Goal: Find specific page/section: Find specific page/section

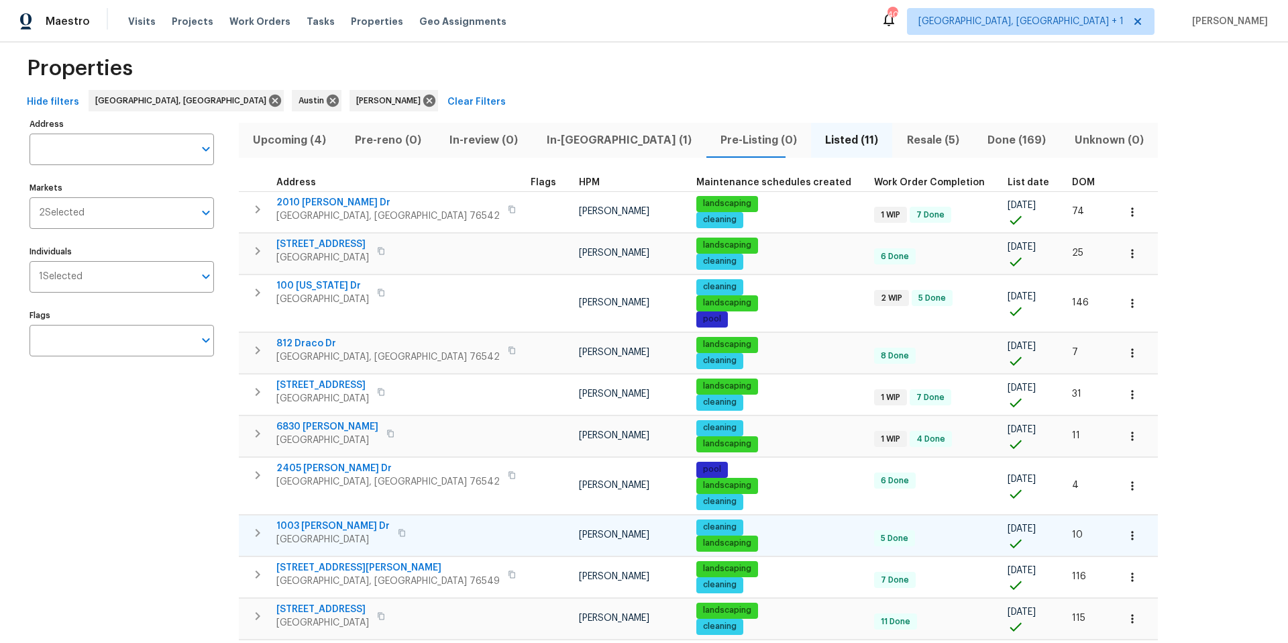
scroll to position [19, 0]
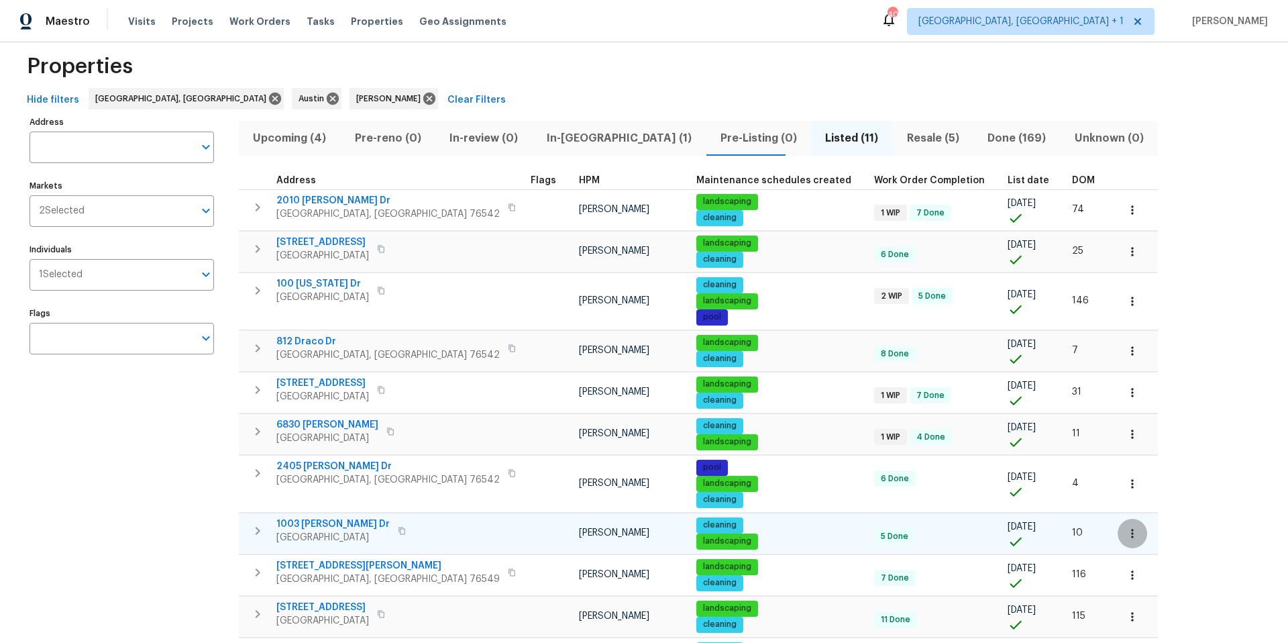
click at [965, 411] on button "button" at bounding box center [1133, 534] width 30 height 30
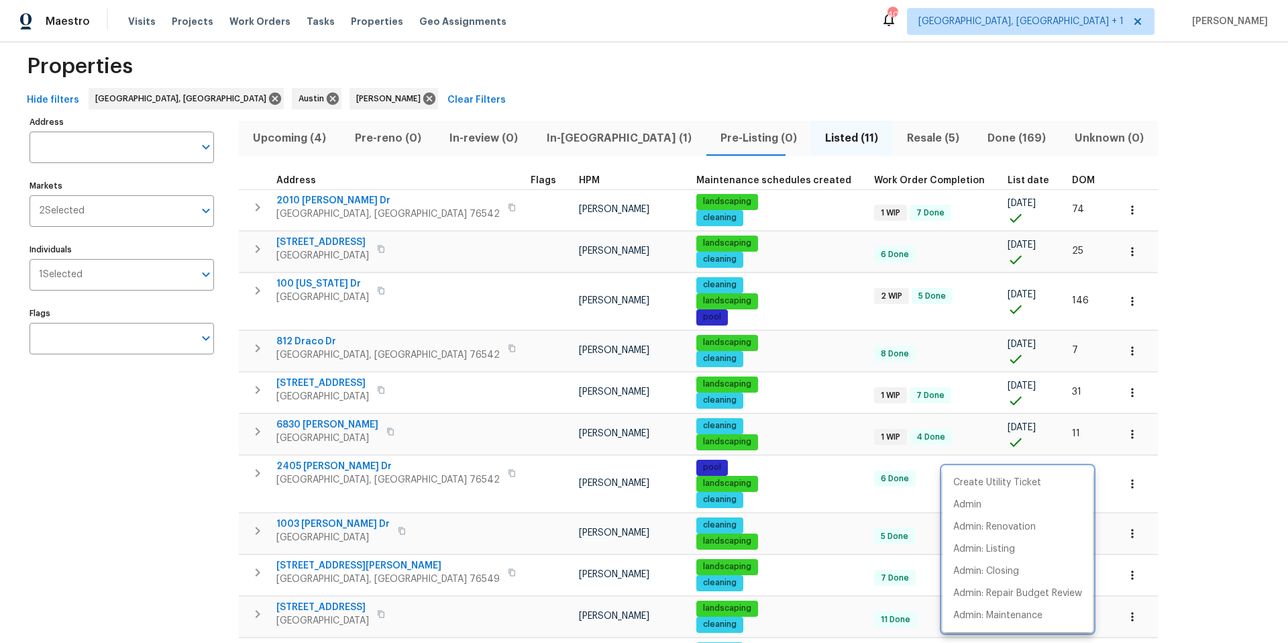
click at [344, 411] on div at bounding box center [644, 321] width 1288 height 643
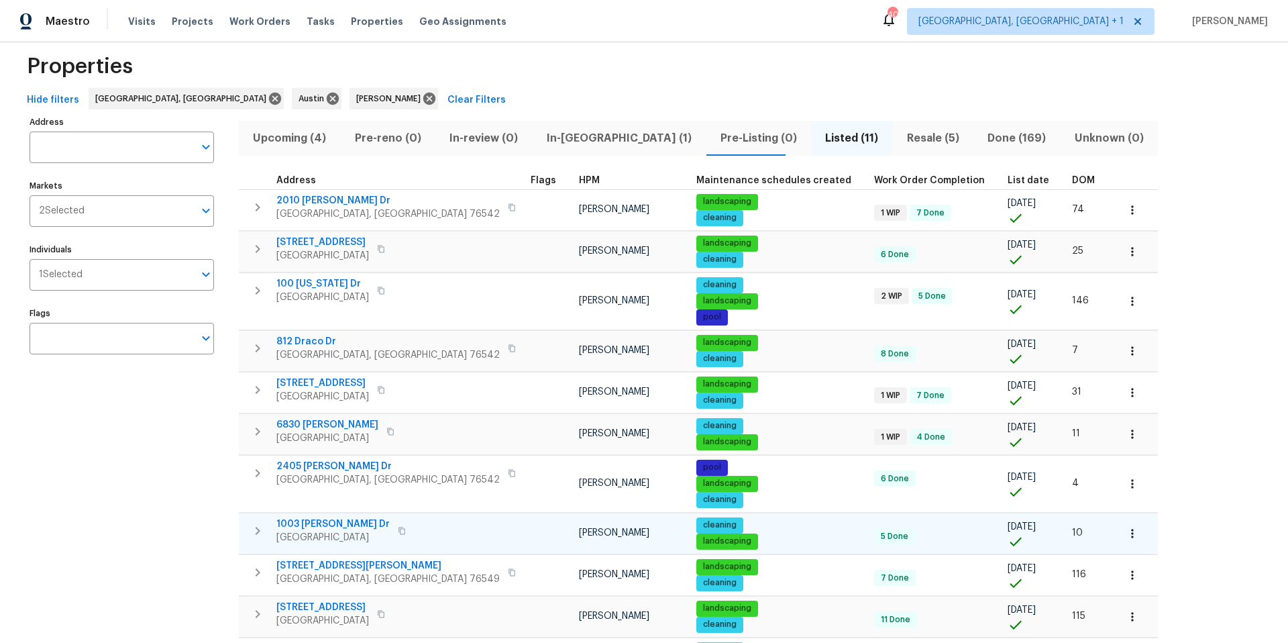
click at [344, 411] on span "1003 Joe Morse Dr" at bounding box center [332, 523] width 113 height 13
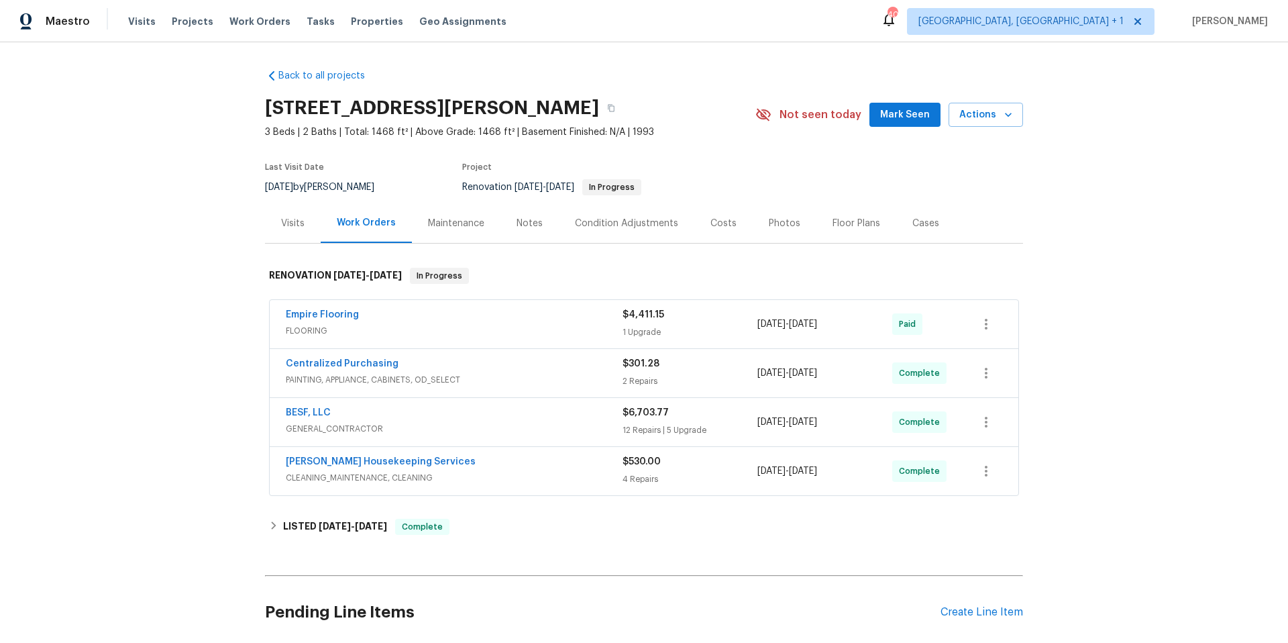
click at [287, 219] on div "Visits" at bounding box center [292, 223] width 23 height 13
